Goal: Use online tool/utility: Utilize a website feature to perform a specific function

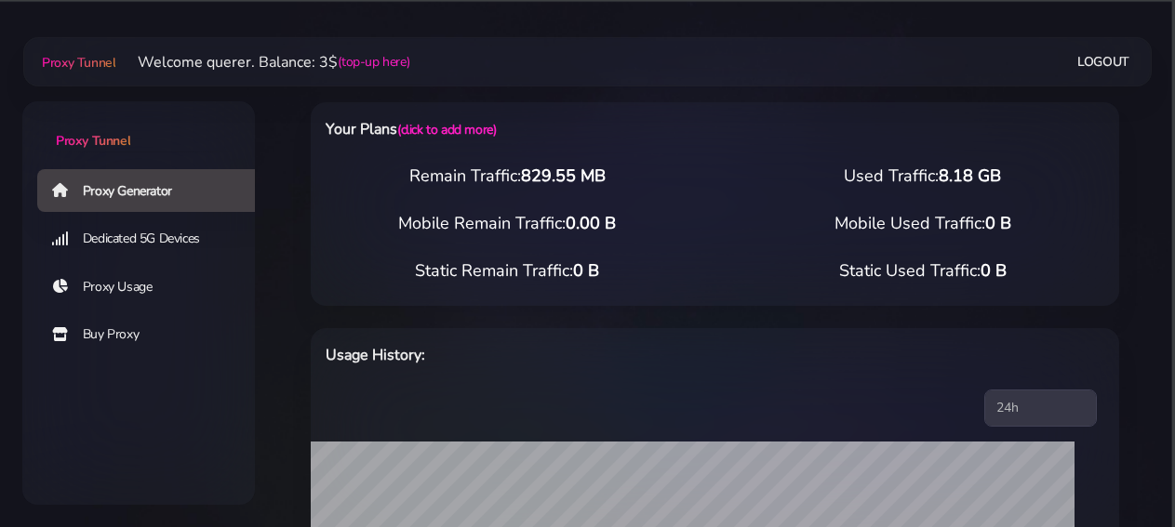
select select "AU"
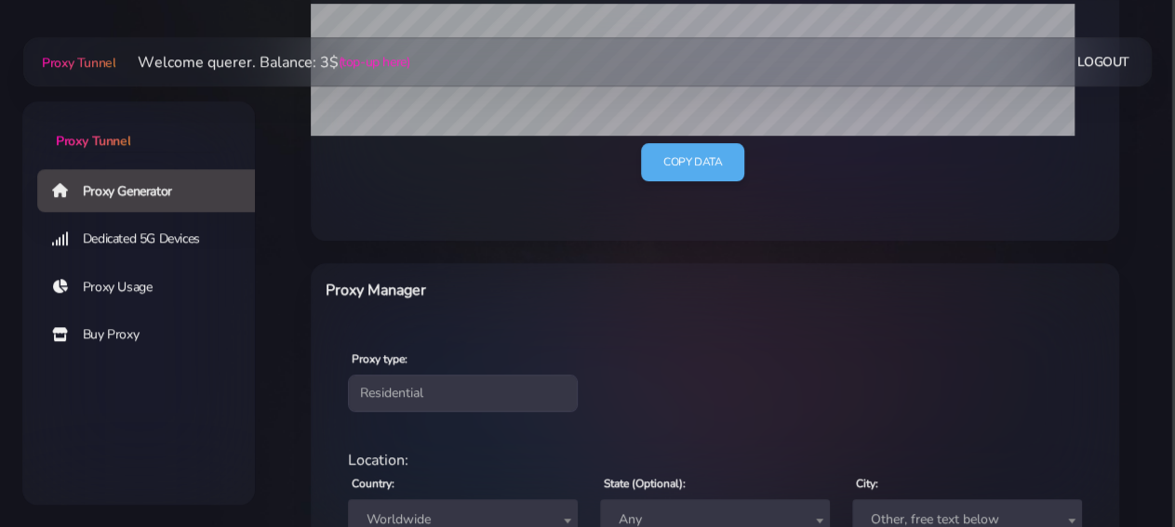
scroll to position [580, 0]
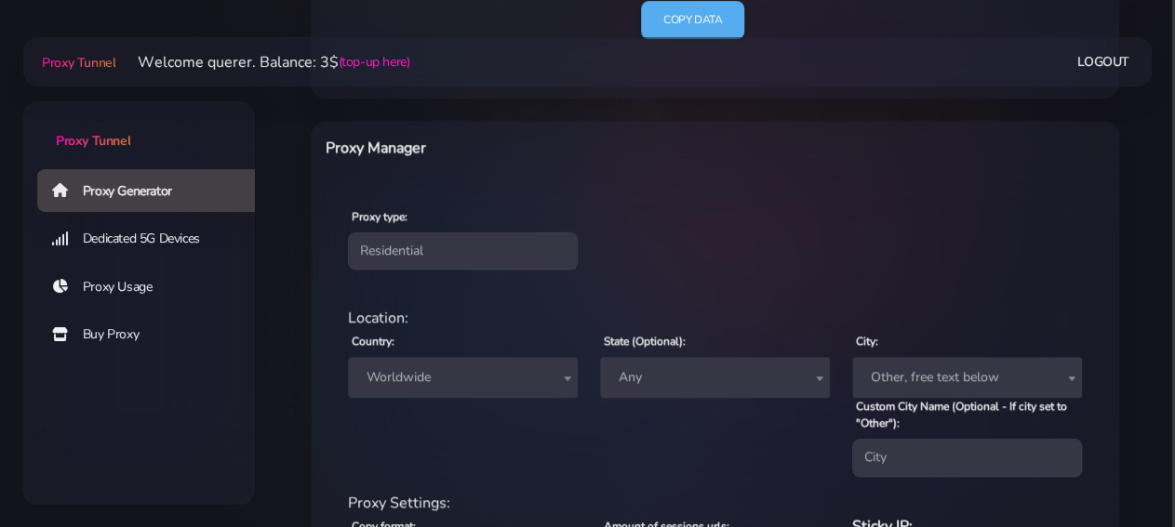
click at [477, 356] on div "Country: Worldwide [GEOGRAPHIC_DATA] [GEOGRAPHIC_DATA] [GEOGRAPHIC_DATA] [GEOGR…" at bounding box center [463, 402] width 252 height 147
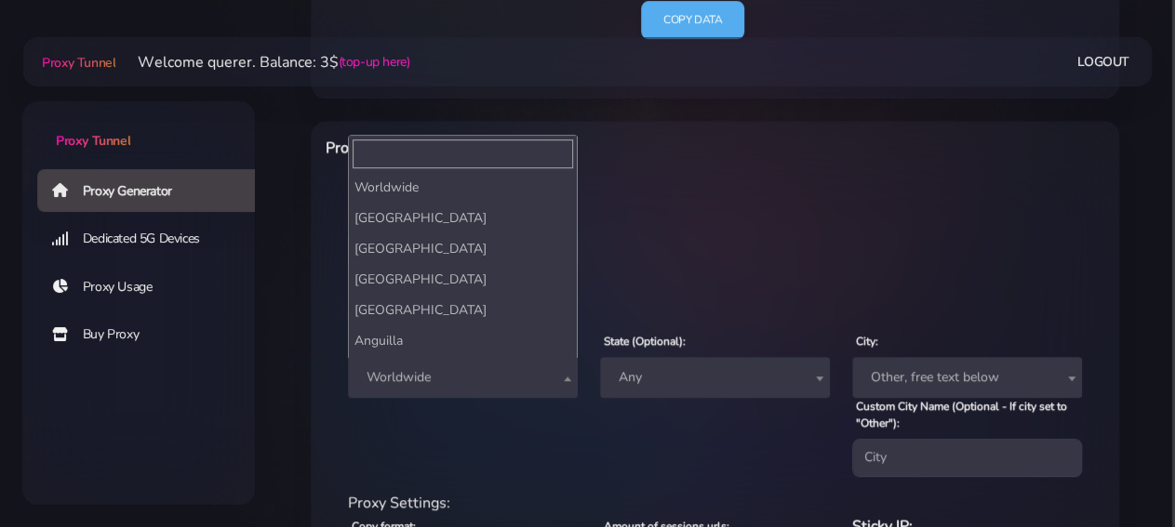
click at [481, 373] on span "Worldwide" at bounding box center [462, 378] width 207 height 26
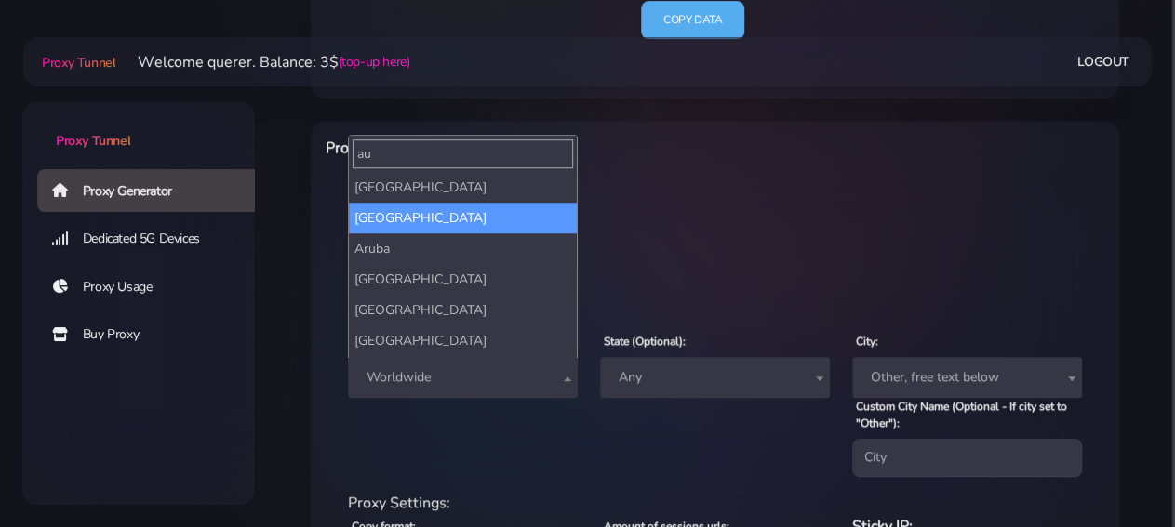
scroll to position [0, 0]
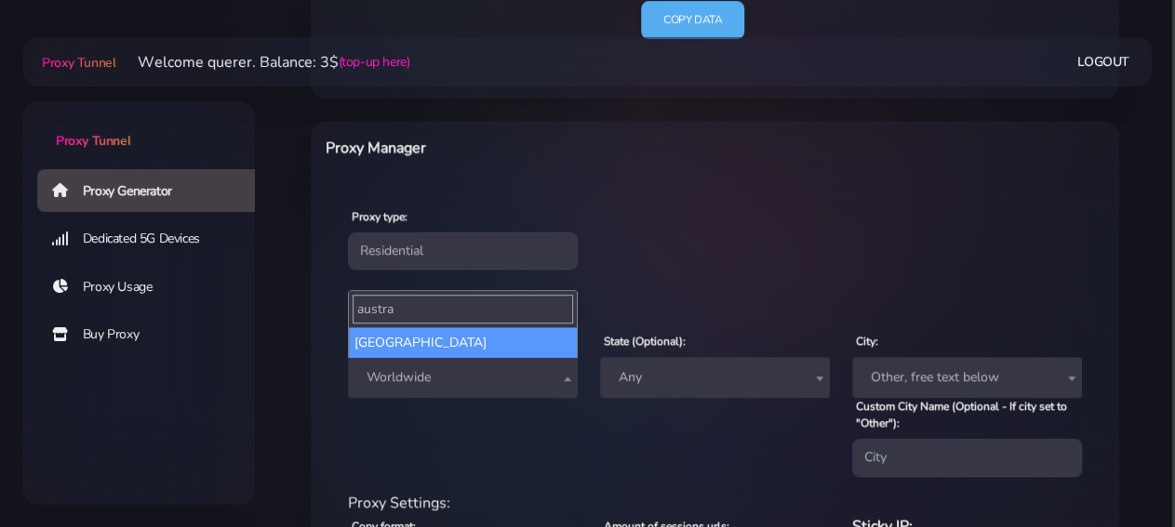
type input "austra"
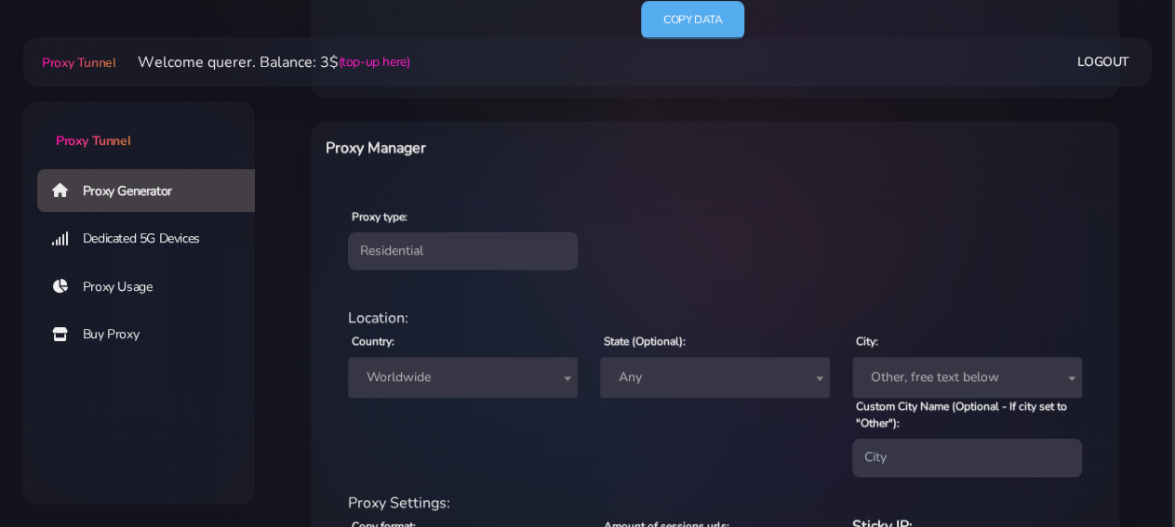
click at [764, 378] on span "Any" at bounding box center [714, 378] width 207 height 26
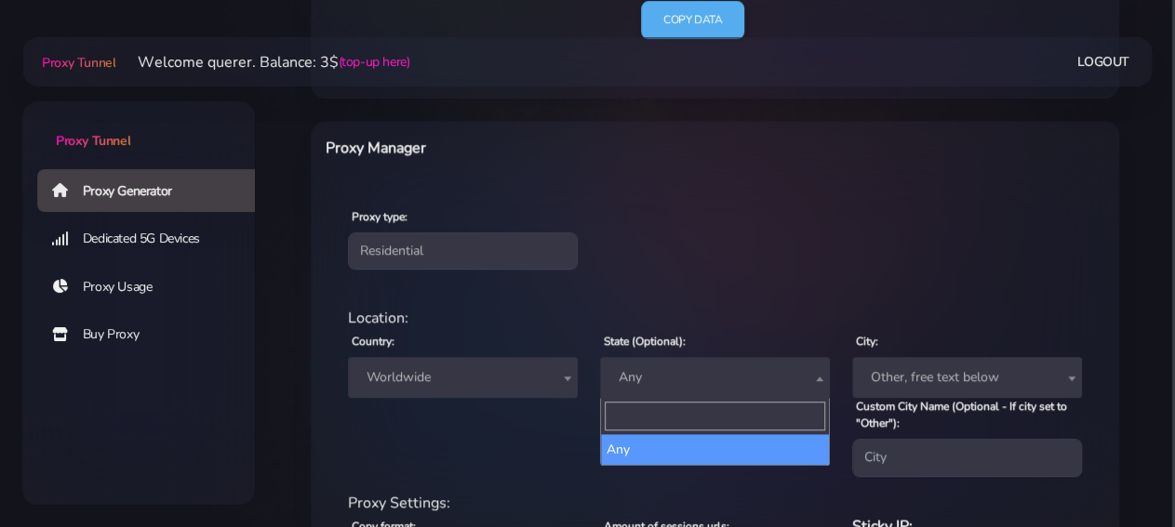
click at [507, 418] on div "Country: Worldwide Andorra United Arab Emirates Afghanistan Antigua and Barbuda…" at bounding box center [463, 402] width 252 height 147
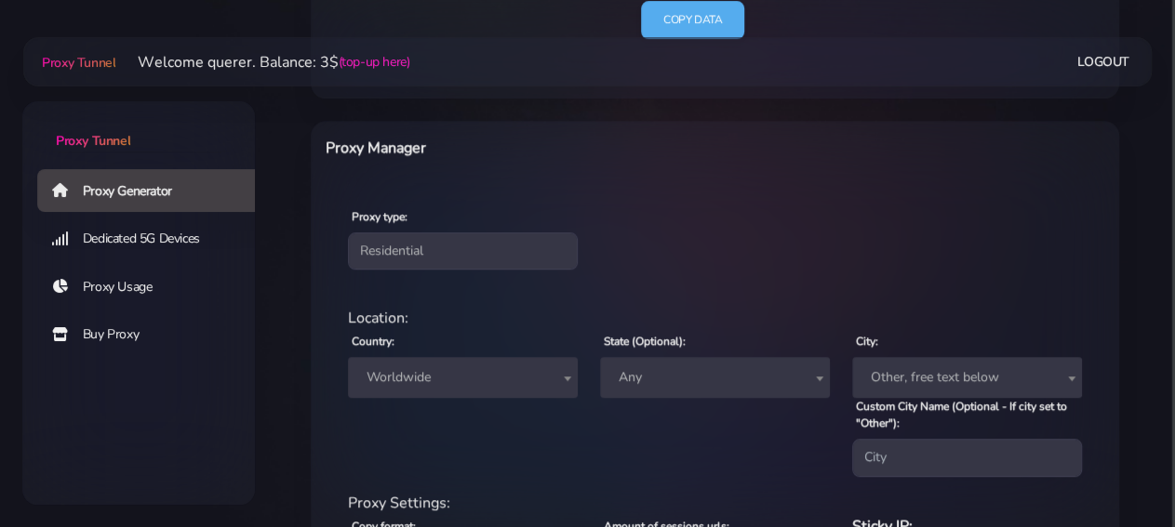
click at [511, 375] on span "Worldwide" at bounding box center [462, 378] width 207 height 26
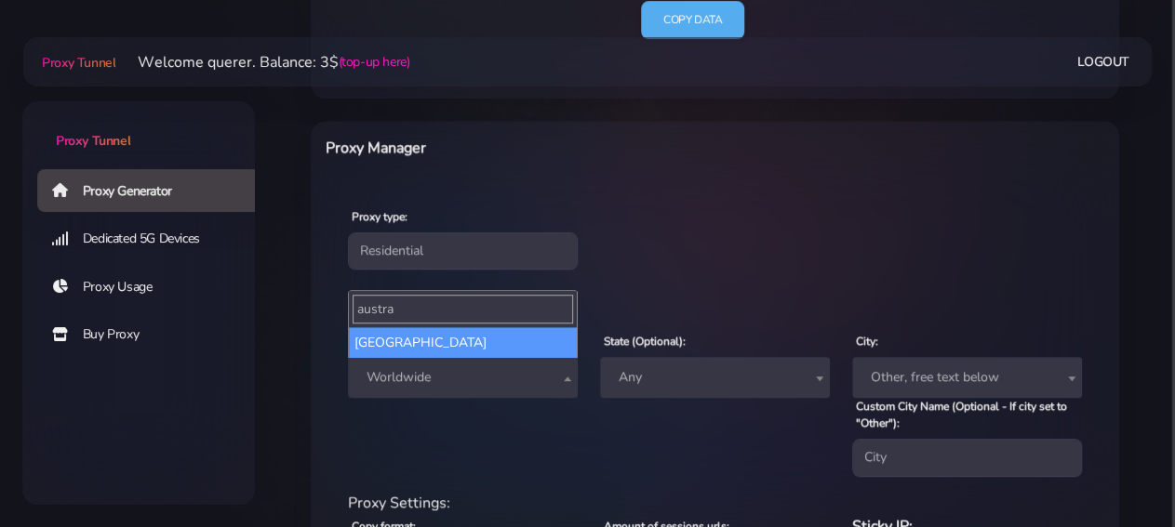
type input "austra"
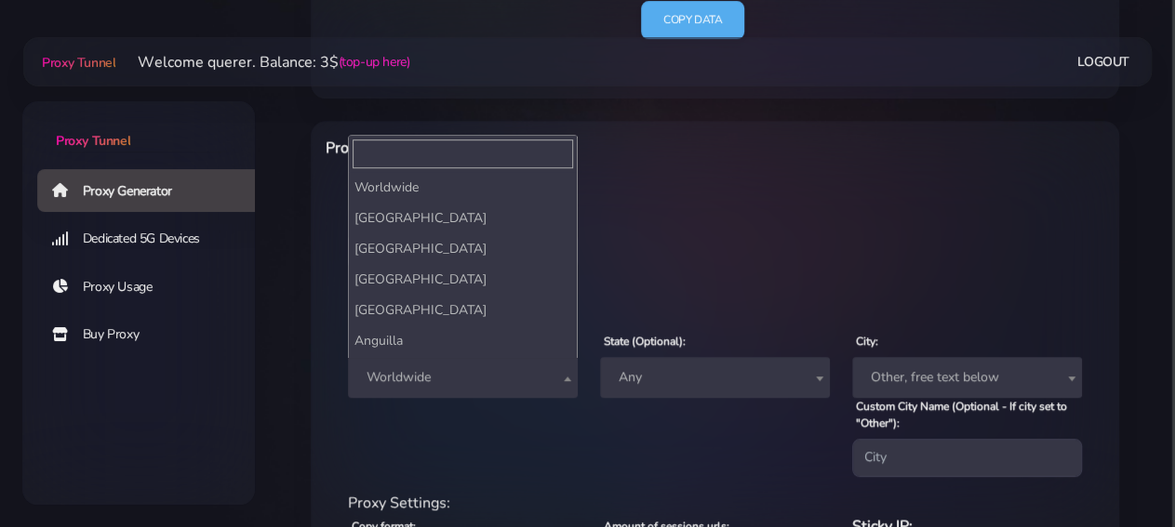
click at [510, 386] on span "Worldwide" at bounding box center [462, 378] width 207 height 26
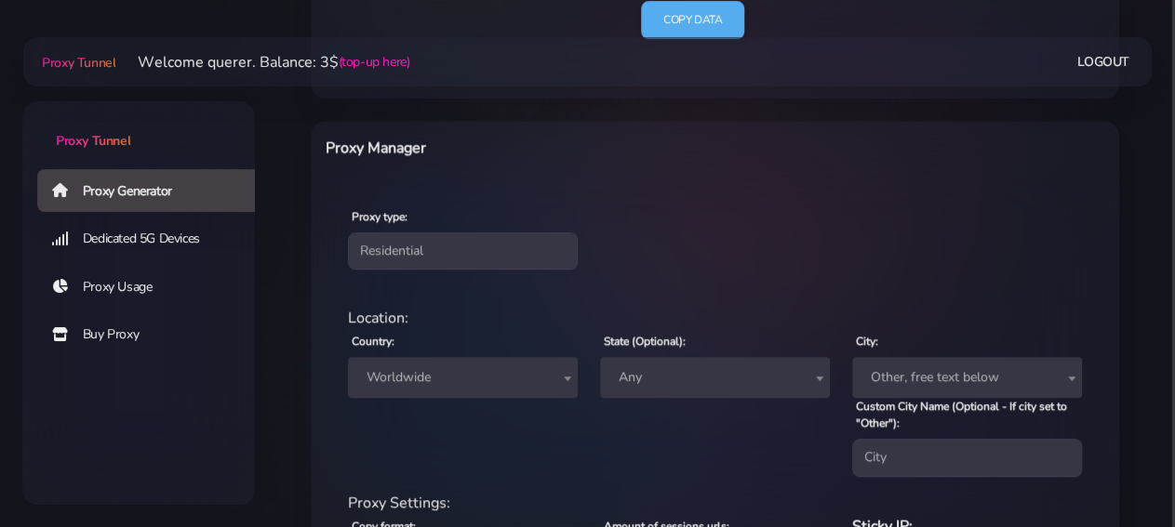
scroll to position [580, 0]
click at [456, 362] on span "Worldwide" at bounding box center [463, 377] width 230 height 41
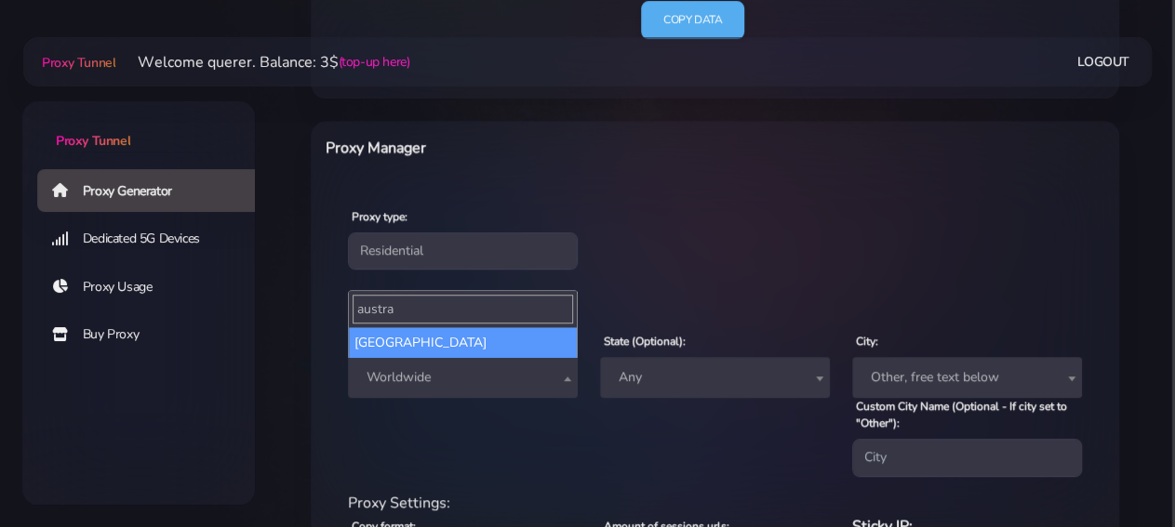
type input "austra"
select select "AU"
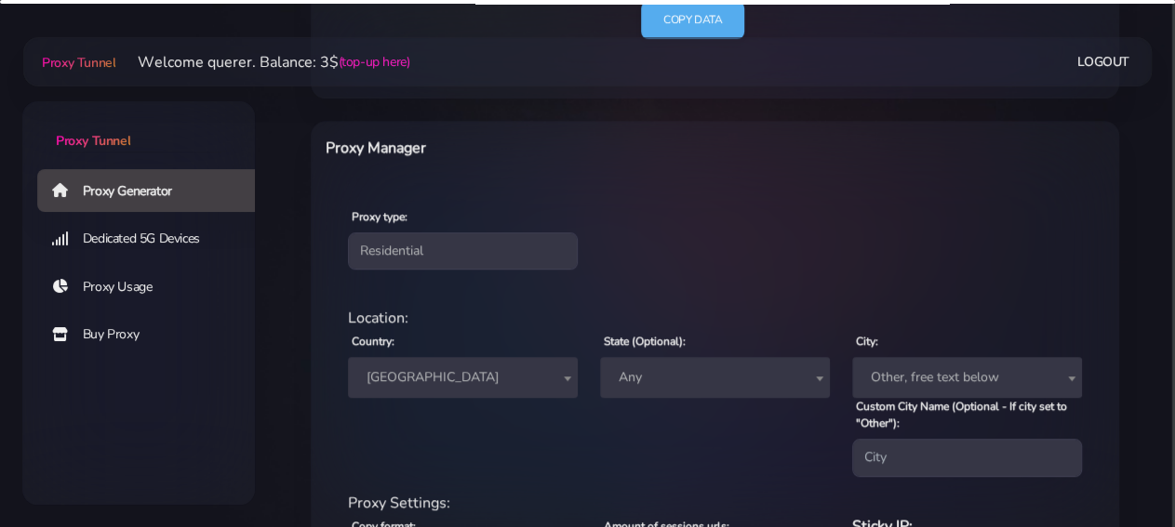
click at [684, 388] on span "Any" at bounding box center [714, 378] width 207 height 26
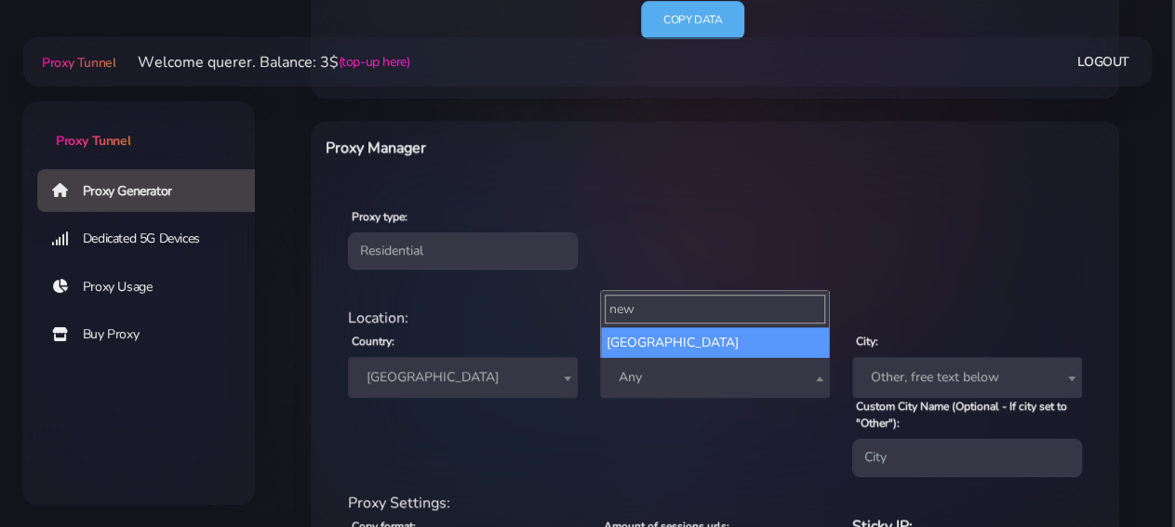
type input "new"
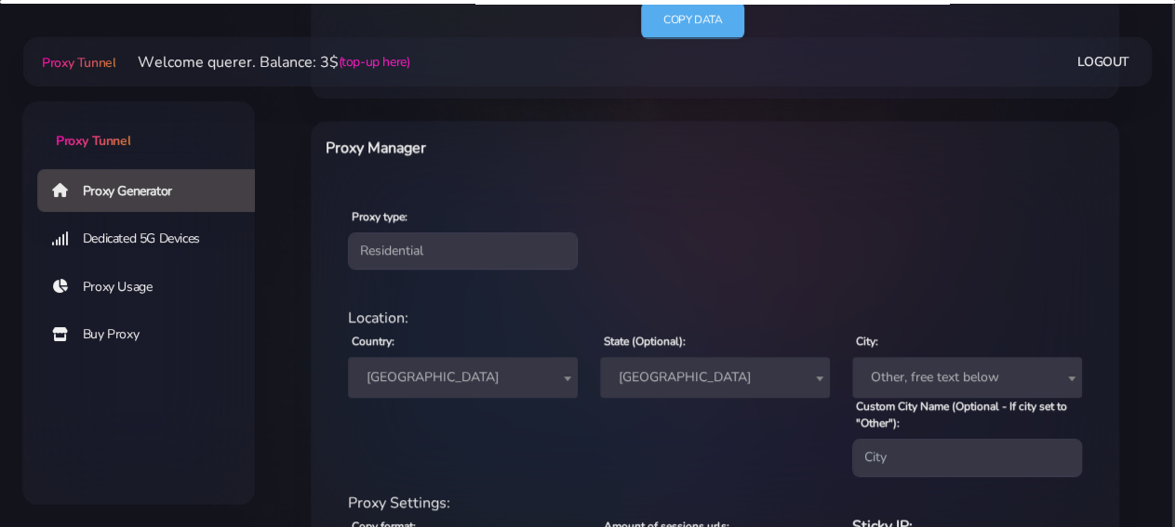
select select "[GEOGRAPHIC_DATA]"
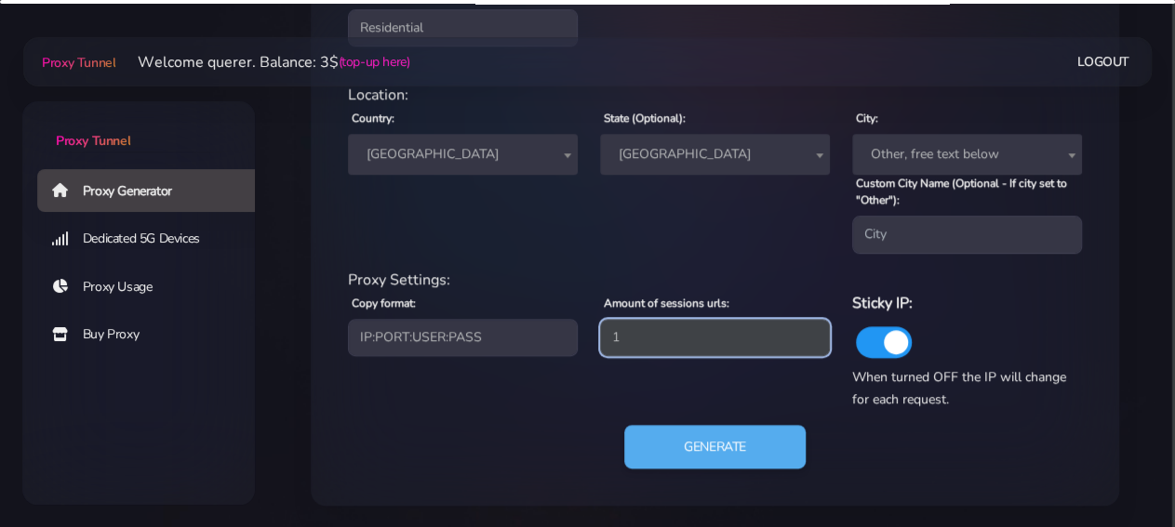
click at [718, 346] on input "1" at bounding box center [715, 337] width 230 height 37
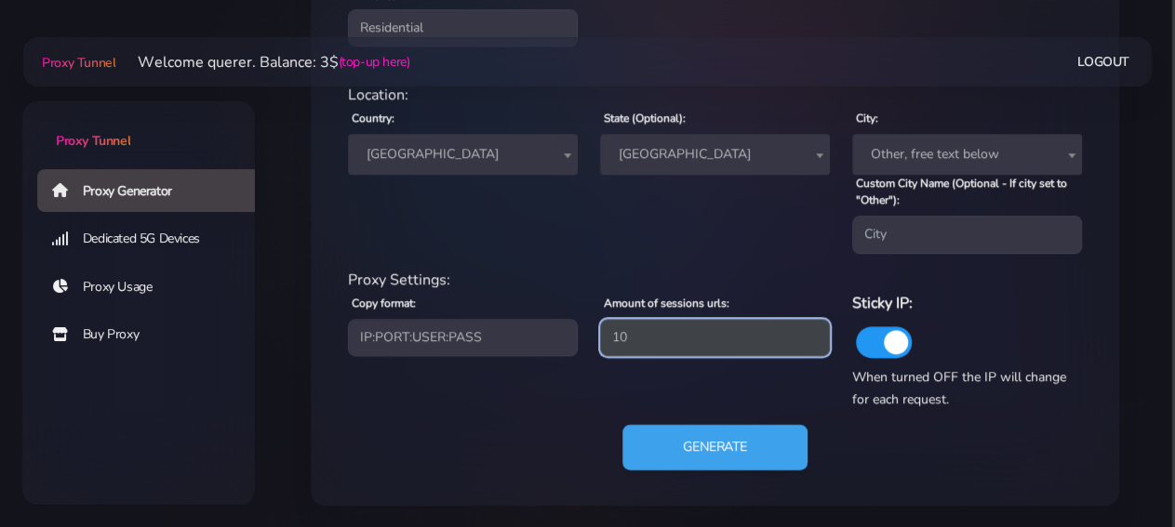
type input "10"
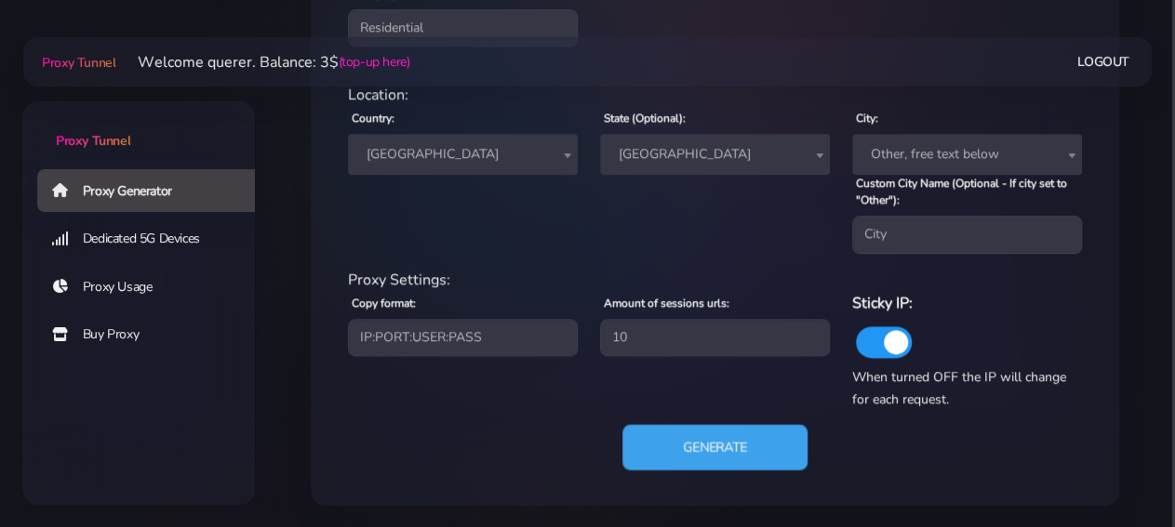
click at [715, 431] on button "Generate" at bounding box center [714, 447] width 185 height 46
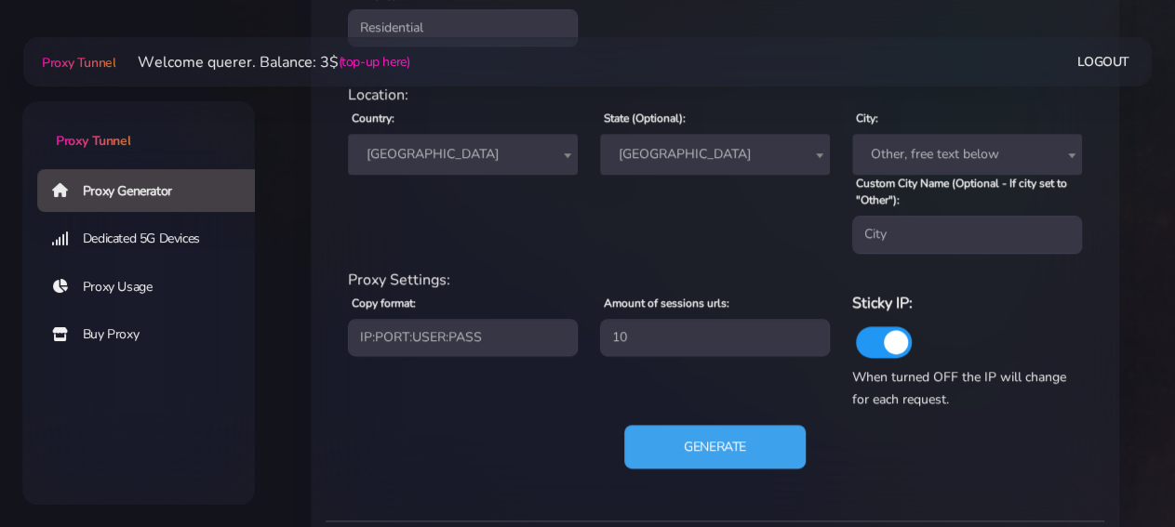
scroll to position [997, 0]
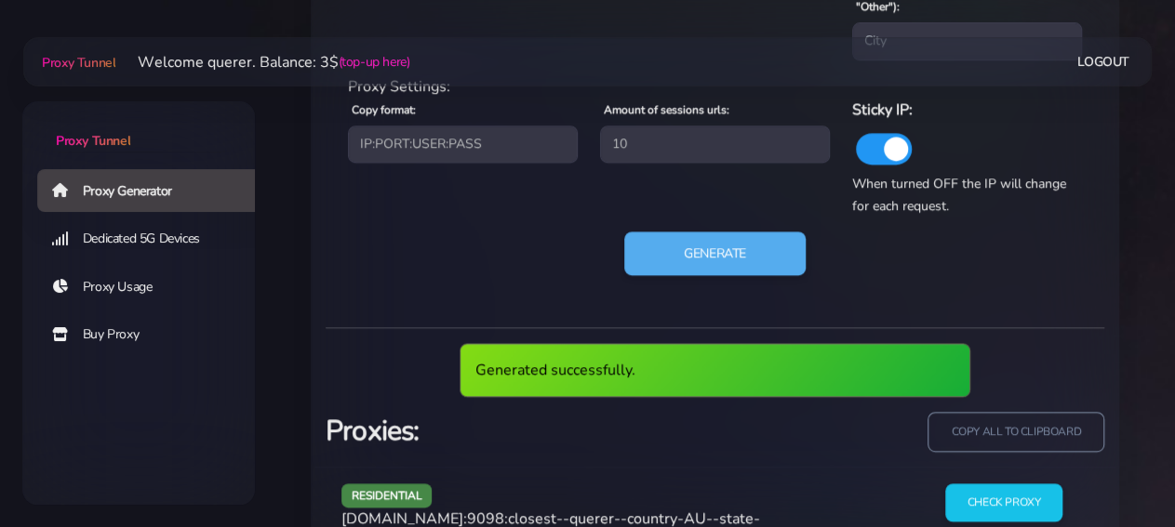
click at [995, 481] on div "residential [DOMAIN_NAME]:9098:closest--querer--country-AU--state-[GEOGRAPHIC_D…" at bounding box center [714, 536] width 801 height 139
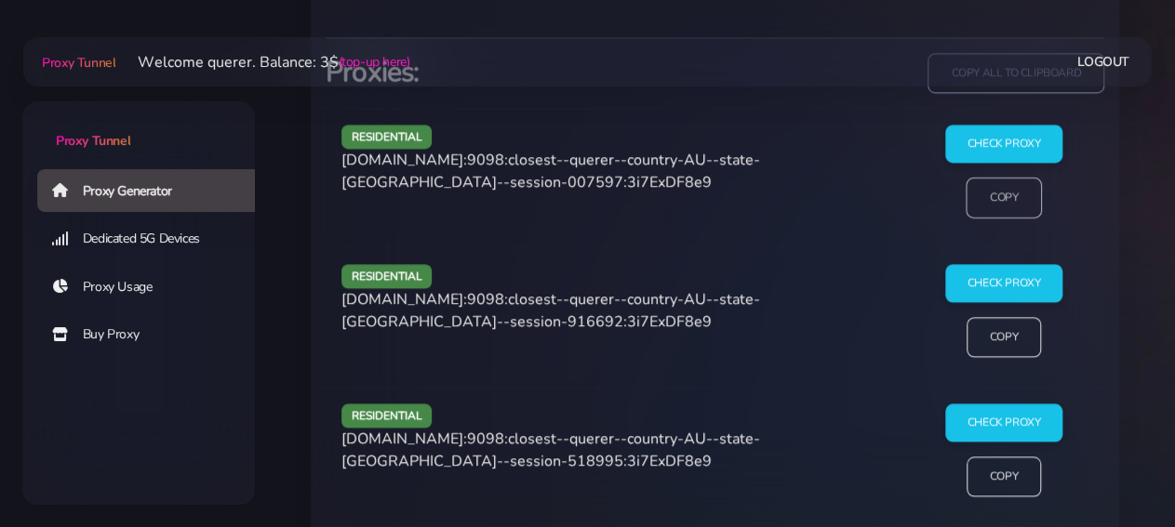
click at [1006, 207] on input "Copy" at bounding box center [1003, 197] width 76 height 41
click at [1007, 269] on input "Check Proxy" at bounding box center [1003, 283] width 120 height 39
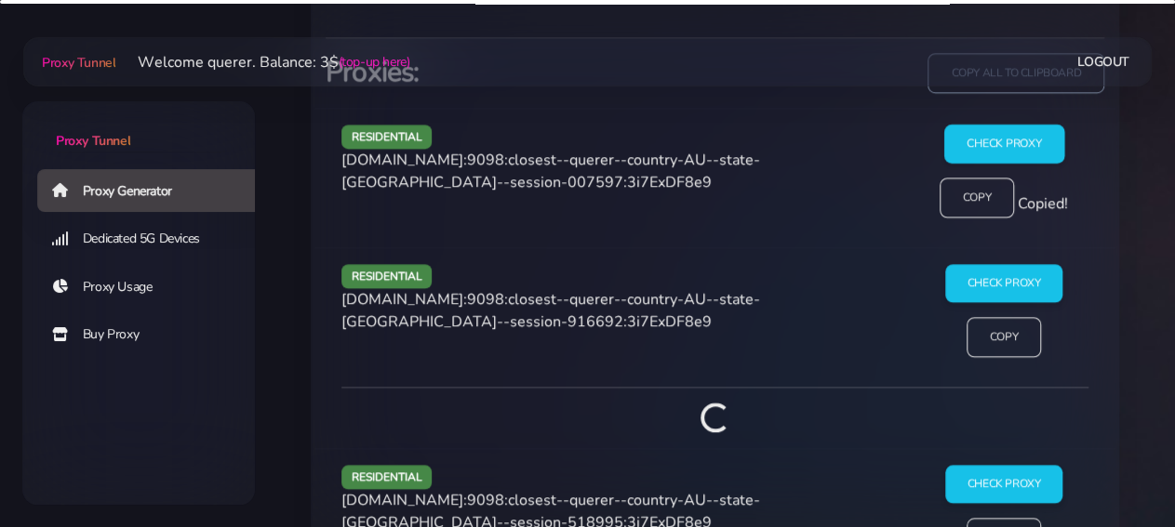
click at [1011, 149] on input "Check Proxy" at bounding box center [1003, 144] width 120 height 39
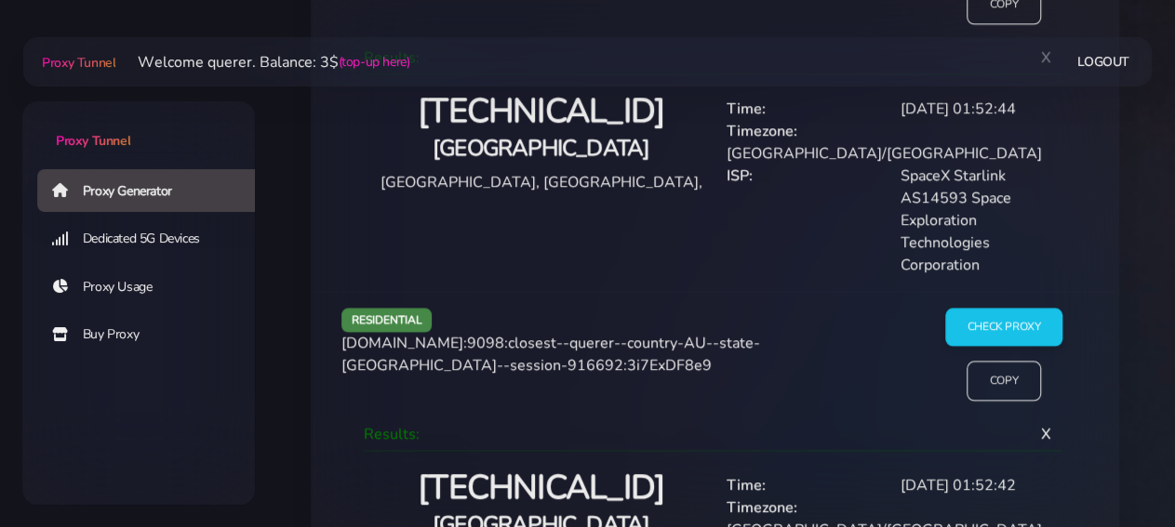
scroll to position [1674, 0]
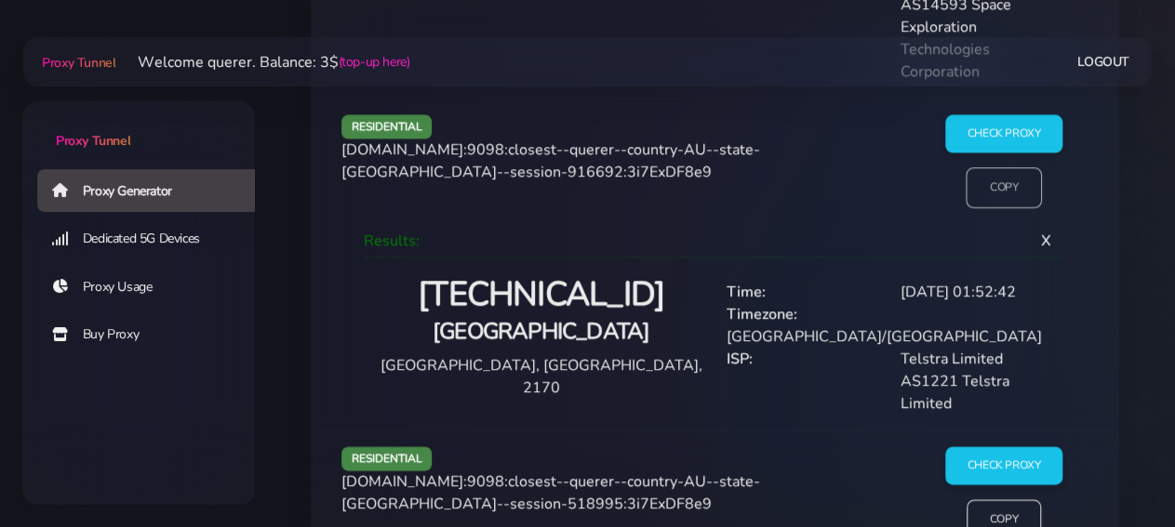
click at [1005, 166] on input "Copy" at bounding box center [1003, 186] width 76 height 41
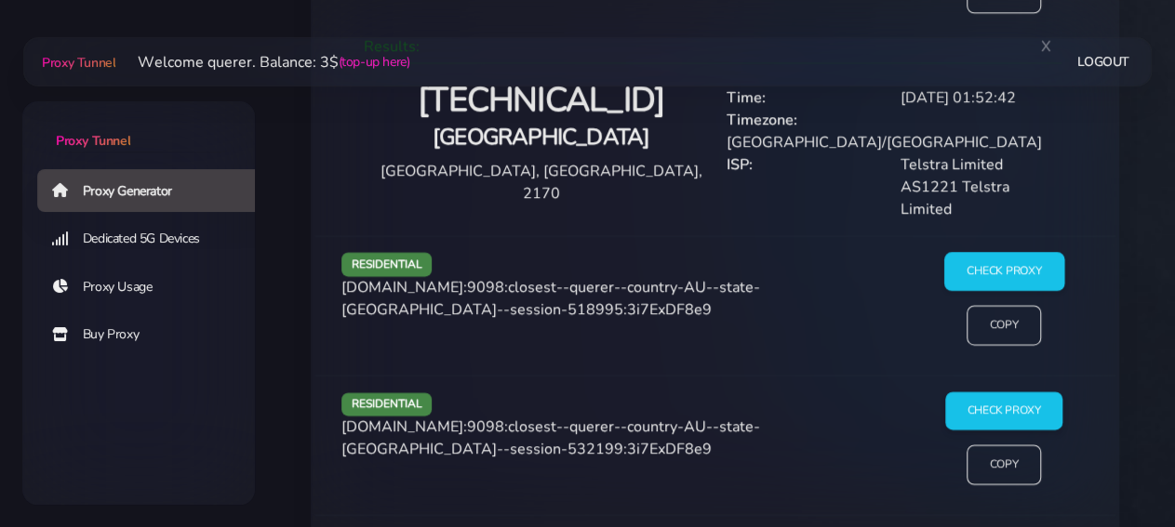
click at [994, 253] on input "Check Proxy" at bounding box center [1003, 272] width 120 height 39
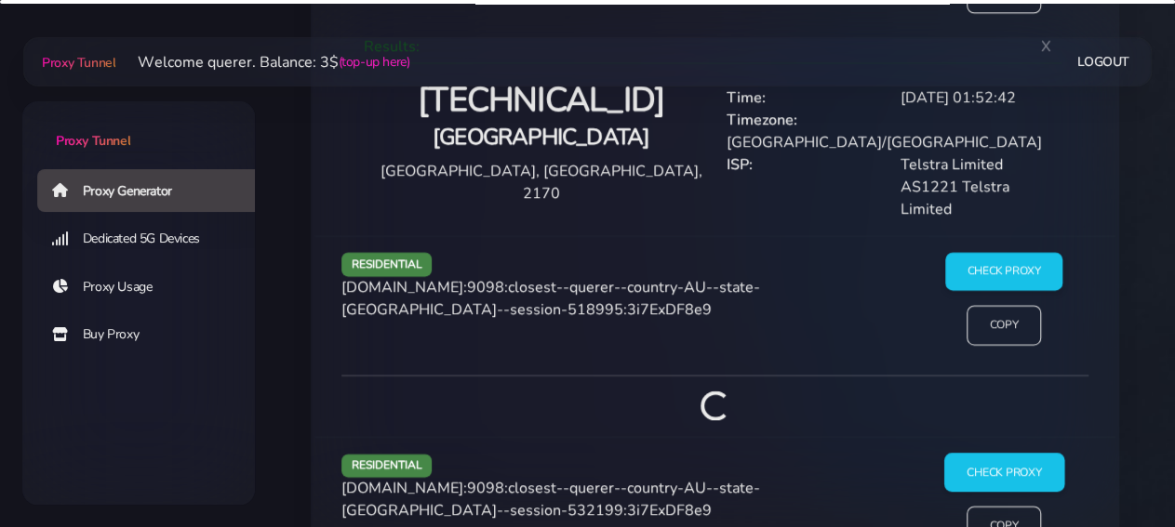
click at [1000, 454] on input "Check Proxy" at bounding box center [1003, 473] width 120 height 39
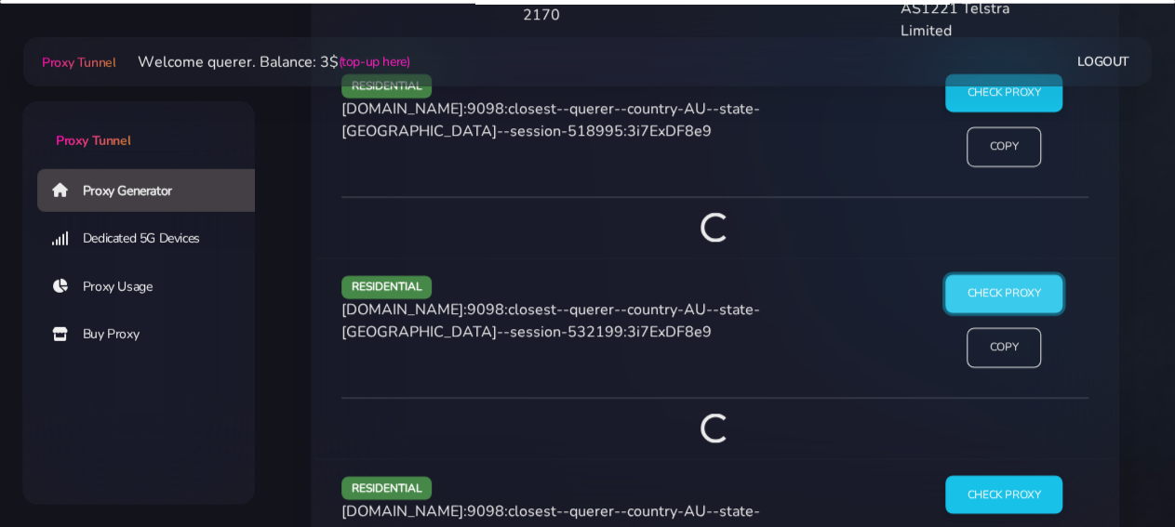
scroll to position [2158, 0]
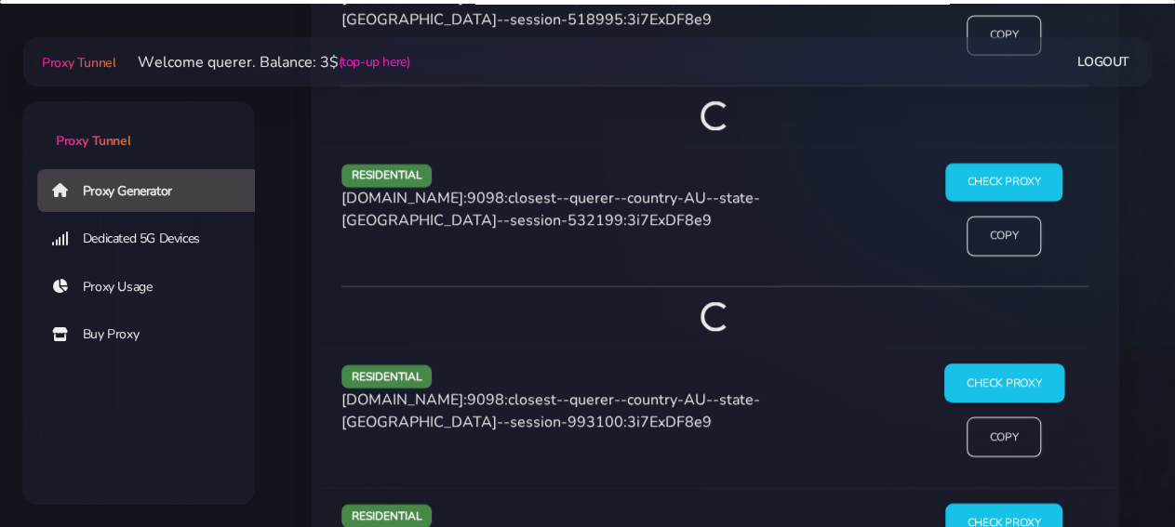
click at [989, 329] on div "Generated successfully. Proxies: copy all to clipboard residential [DOMAIN_NAME…" at bounding box center [714, 176] width 778 height 2018
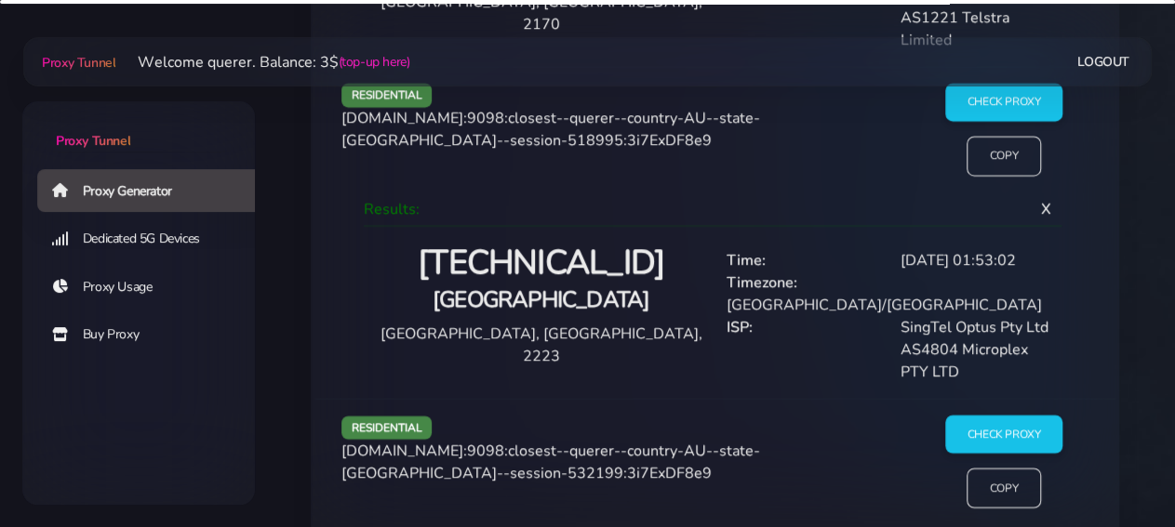
scroll to position [1964, 0]
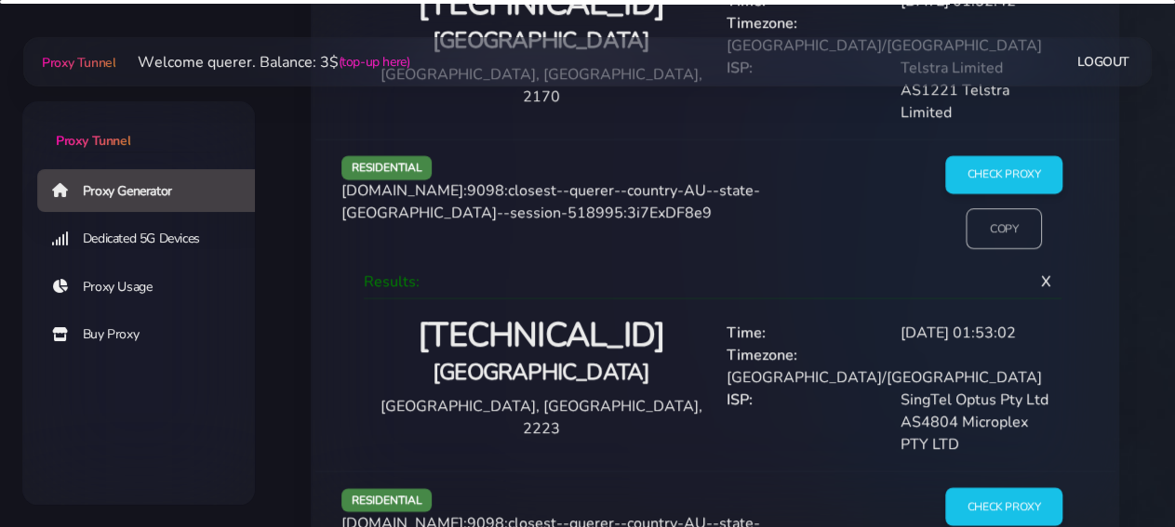
click at [980, 208] on input "Copy" at bounding box center [1003, 228] width 76 height 41
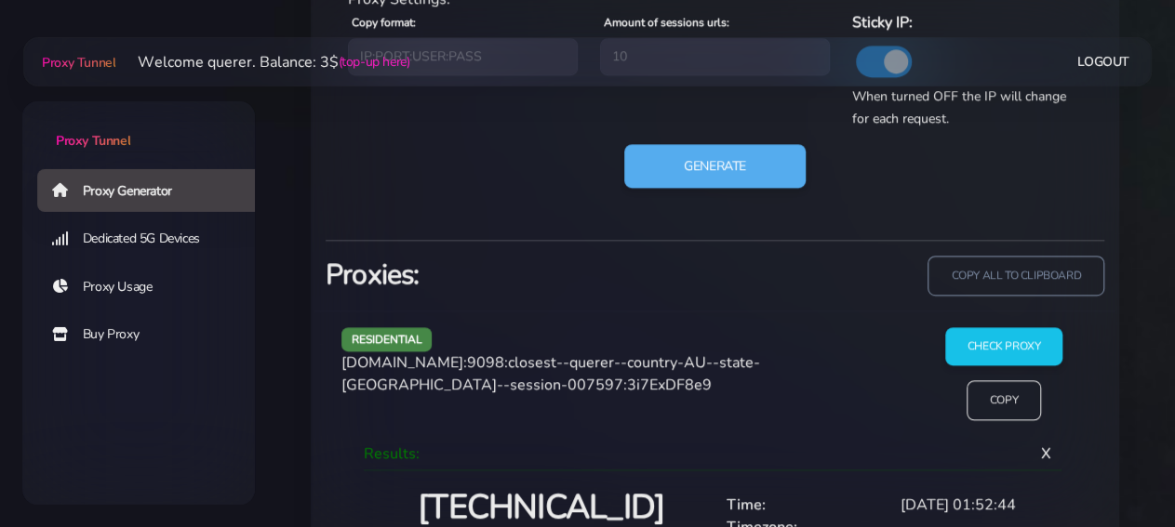
scroll to position [707, 0]
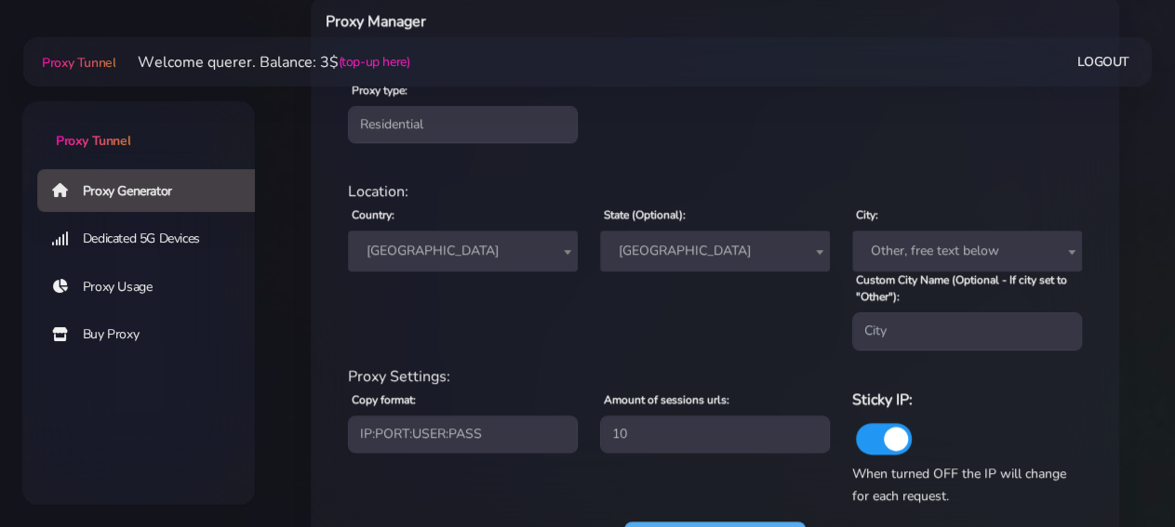
click at [736, 254] on span "[GEOGRAPHIC_DATA]" at bounding box center [714, 251] width 207 height 26
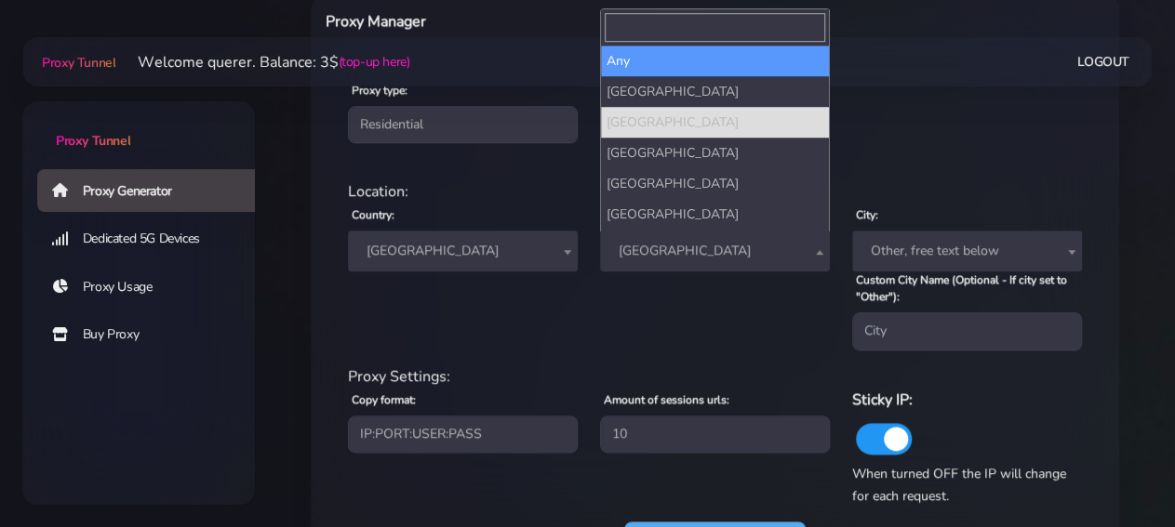
select select
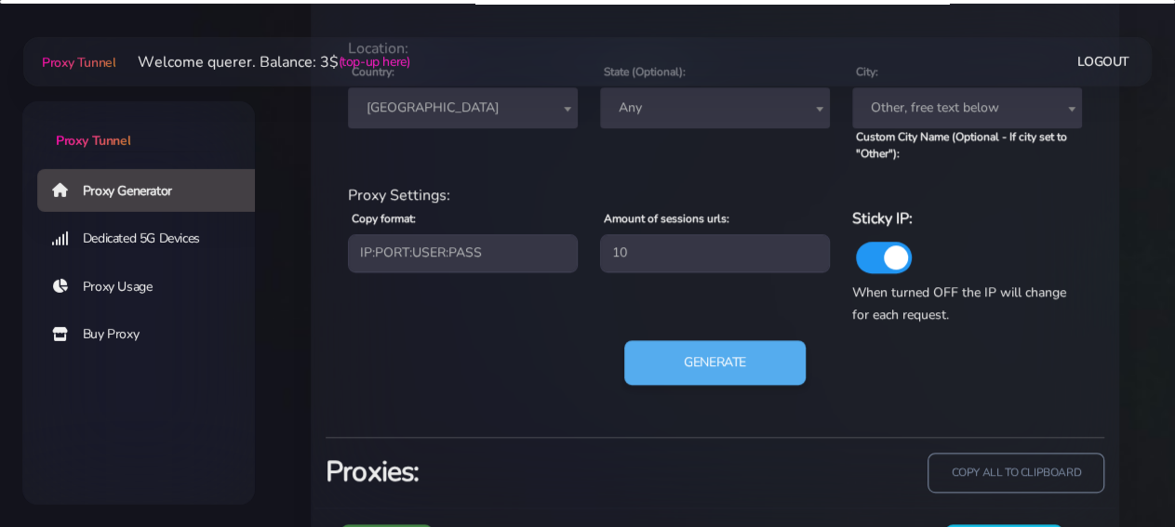
scroll to position [900, 0]
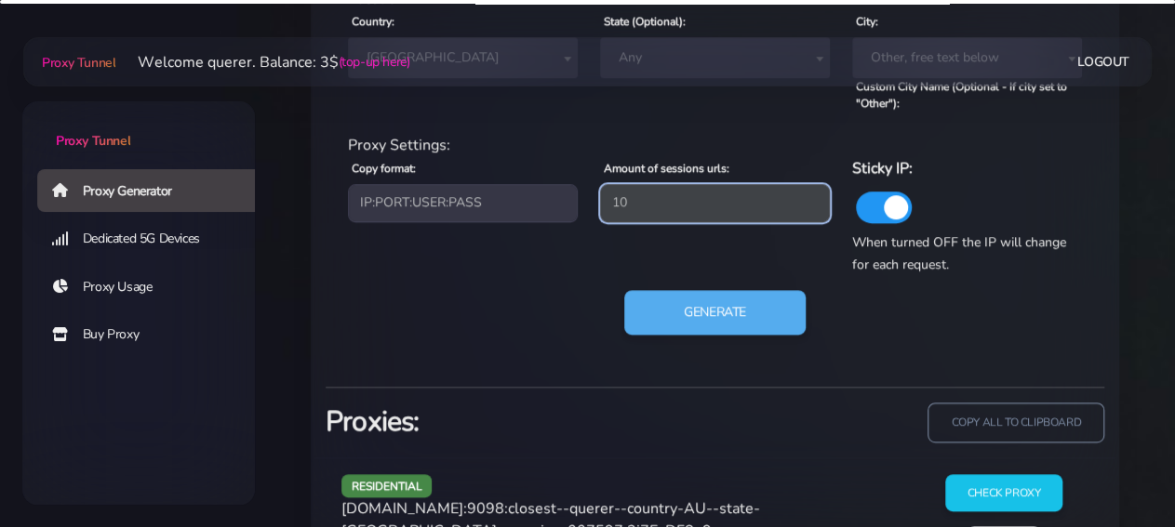
click at [725, 189] on input "10" at bounding box center [715, 202] width 230 height 37
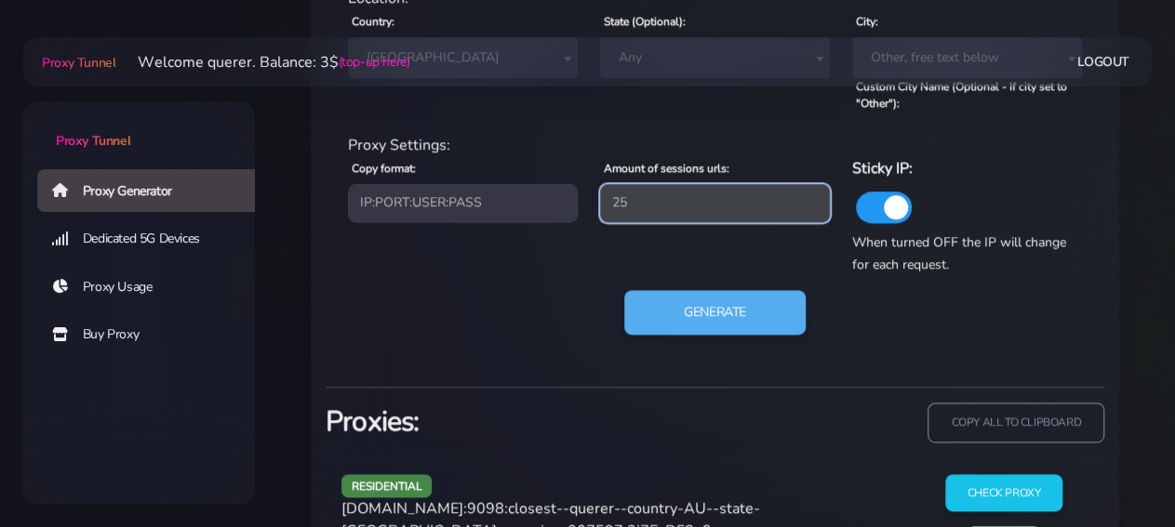
type input "25"
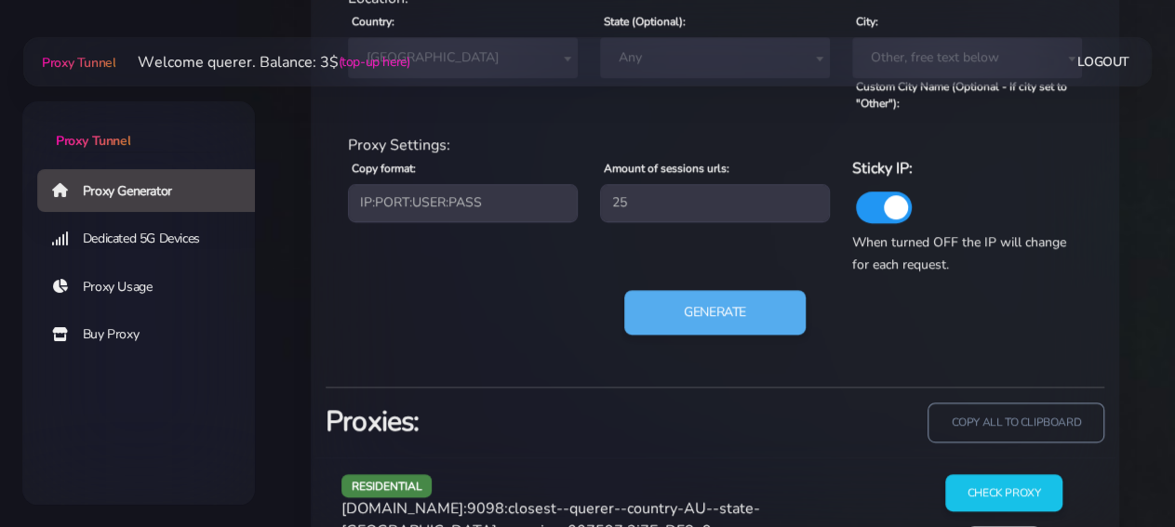
click at [719, 274] on div "Proxy Settings: Copy format: IP:PORT:USER:PASS USER:PASS@IP:PORT PORT:IP:USER:[…" at bounding box center [715, 204] width 756 height 141
click at [710, 311] on button "Generate" at bounding box center [714, 313] width 185 height 46
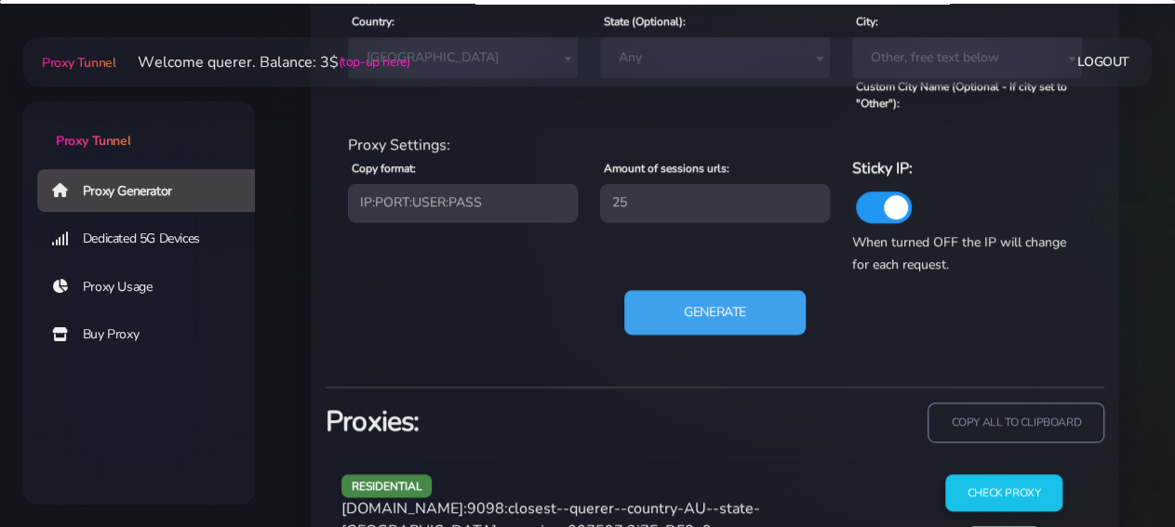
scroll to position [1190, 0]
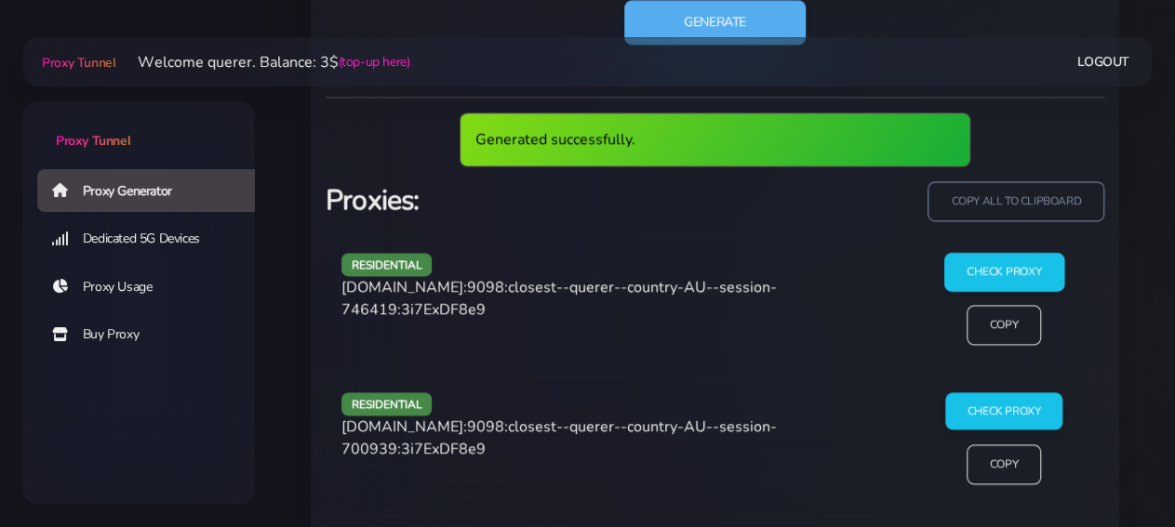
click at [988, 272] on input "Check Proxy" at bounding box center [1003, 271] width 120 height 39
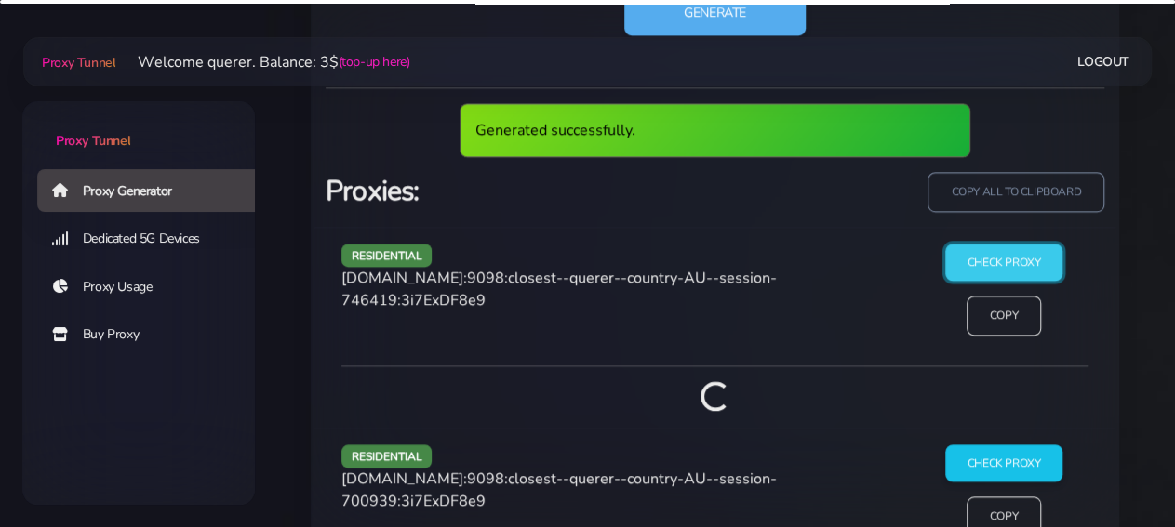
scroll to position [1384, 0]
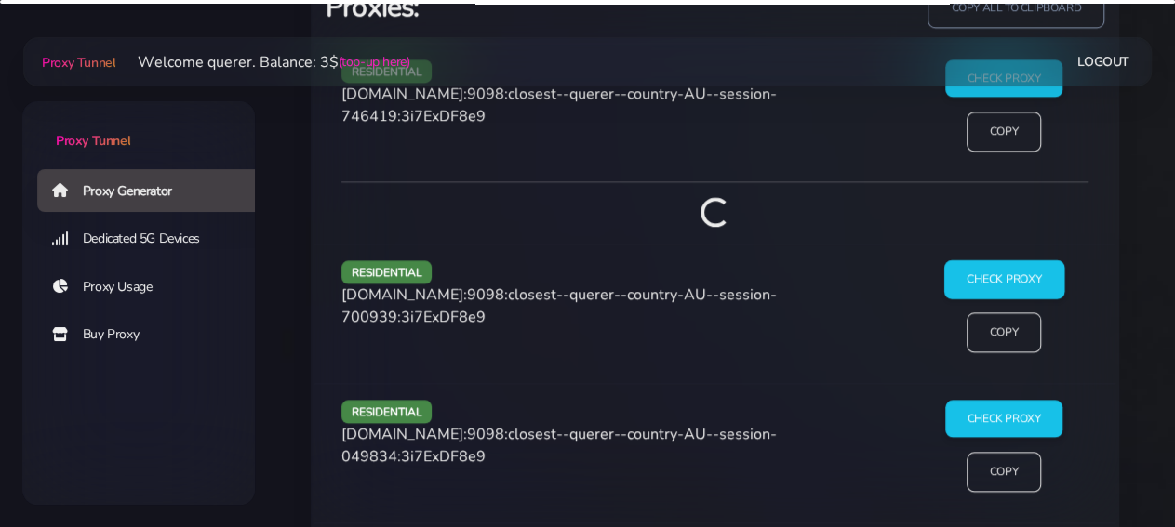
click at [1014, 283] on input "Check Proxy" at bounding box center [1003, 278] width 120 height 39
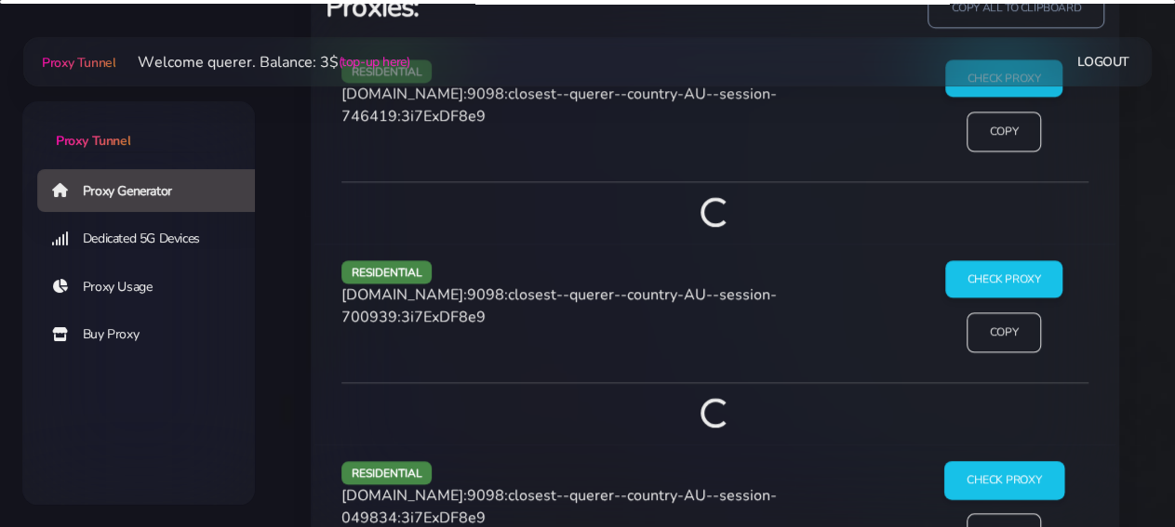
click at [1013, 485] on input "Check Proxy" at bounding box center [1003, 479] width 120 height 39
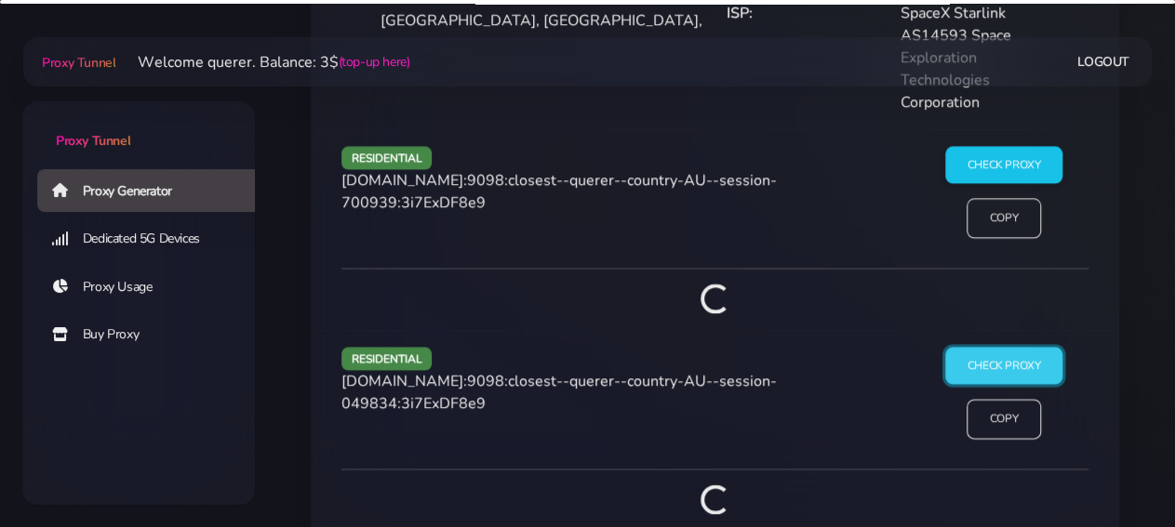
scroll to position [1315, 0]
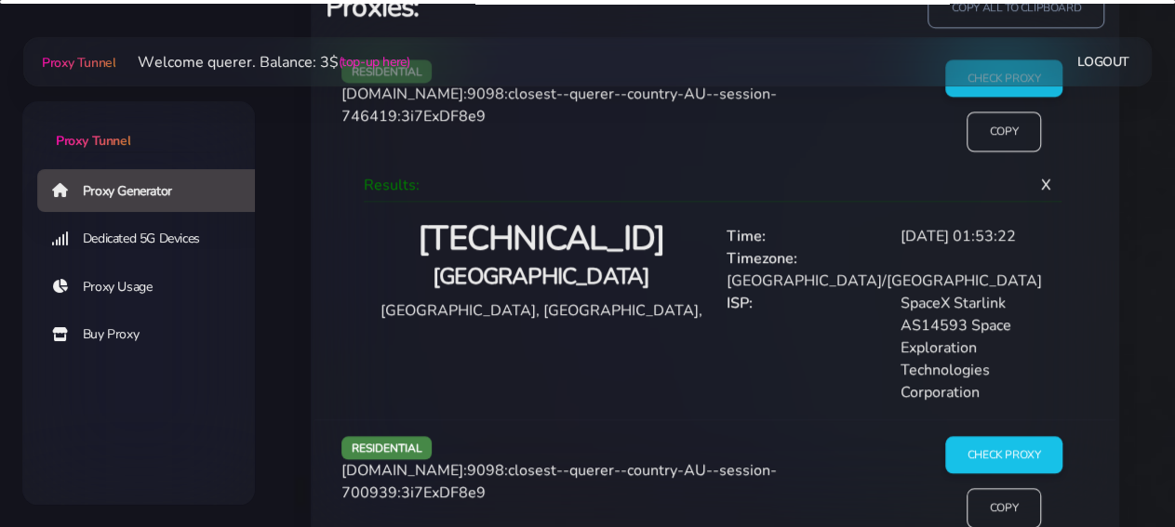
click at [1013, 162] on div "Check Proxy Copy" at bounding box center [1003, 114] width 193 height 108
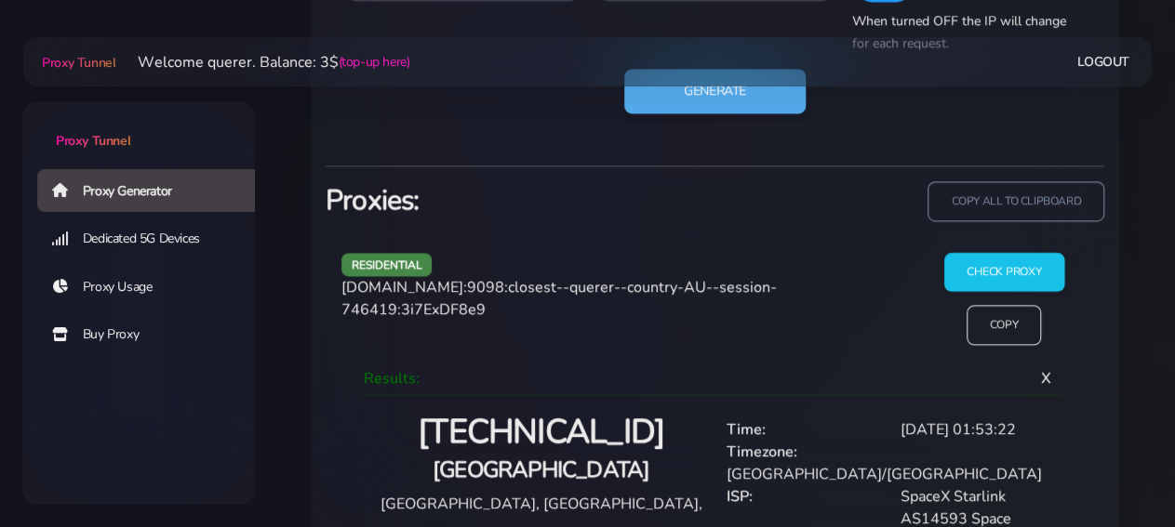
click at [985, 260] on input "Check Proxy" at bounding box center [1003, 271] width 120 height 39
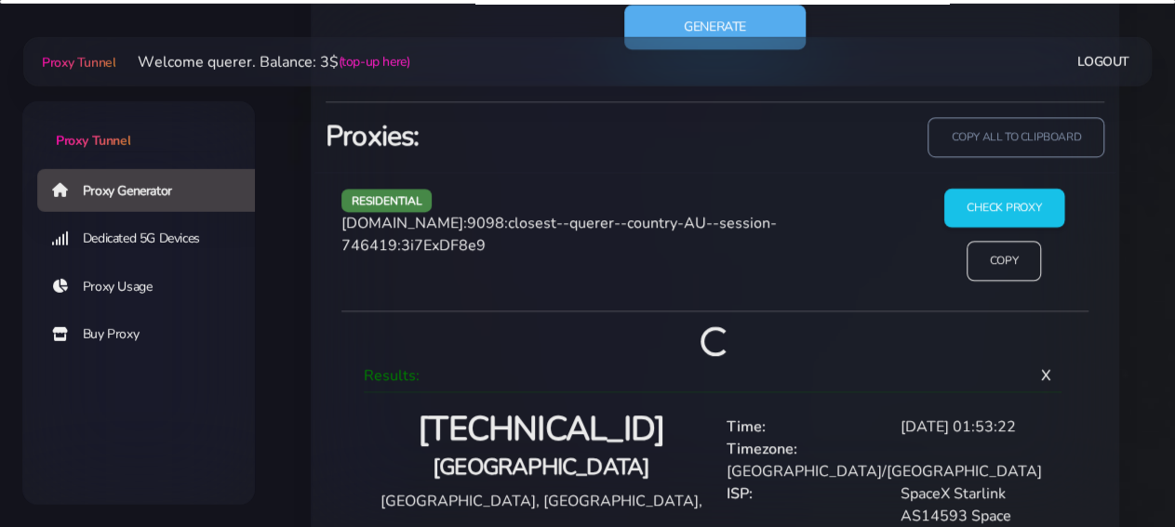
scroll to position [1218, 0]
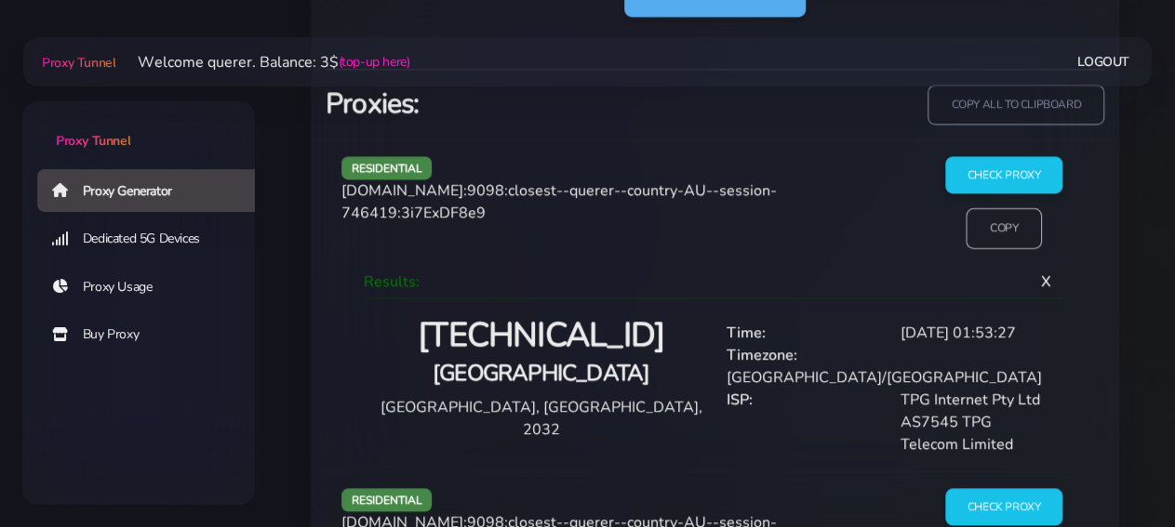
click at [989, 219] on input "Copy" at bounding box center [1003, 228] width 76 height 41
